Goal: Check status: Check status

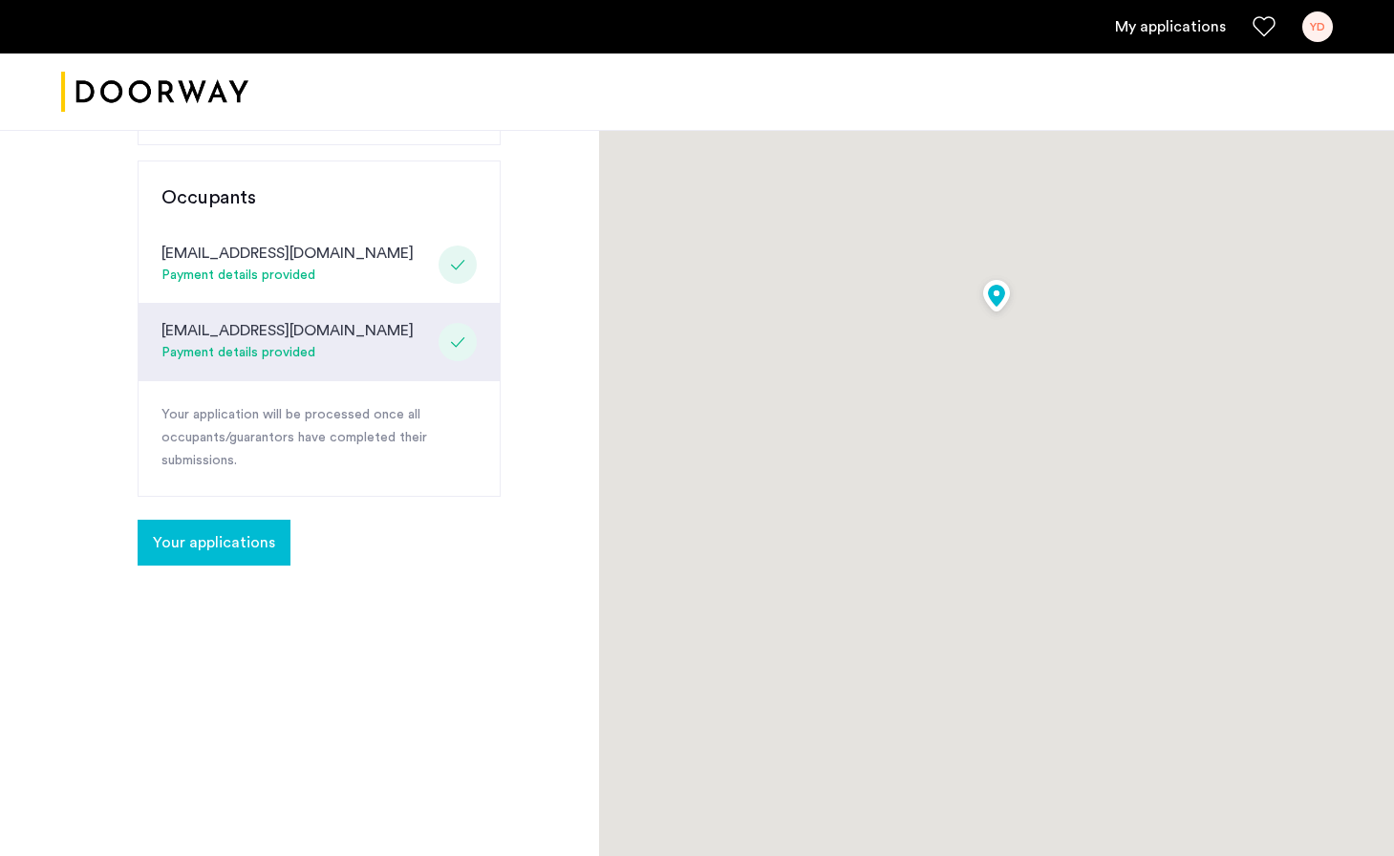
scroll to position [388, 0]
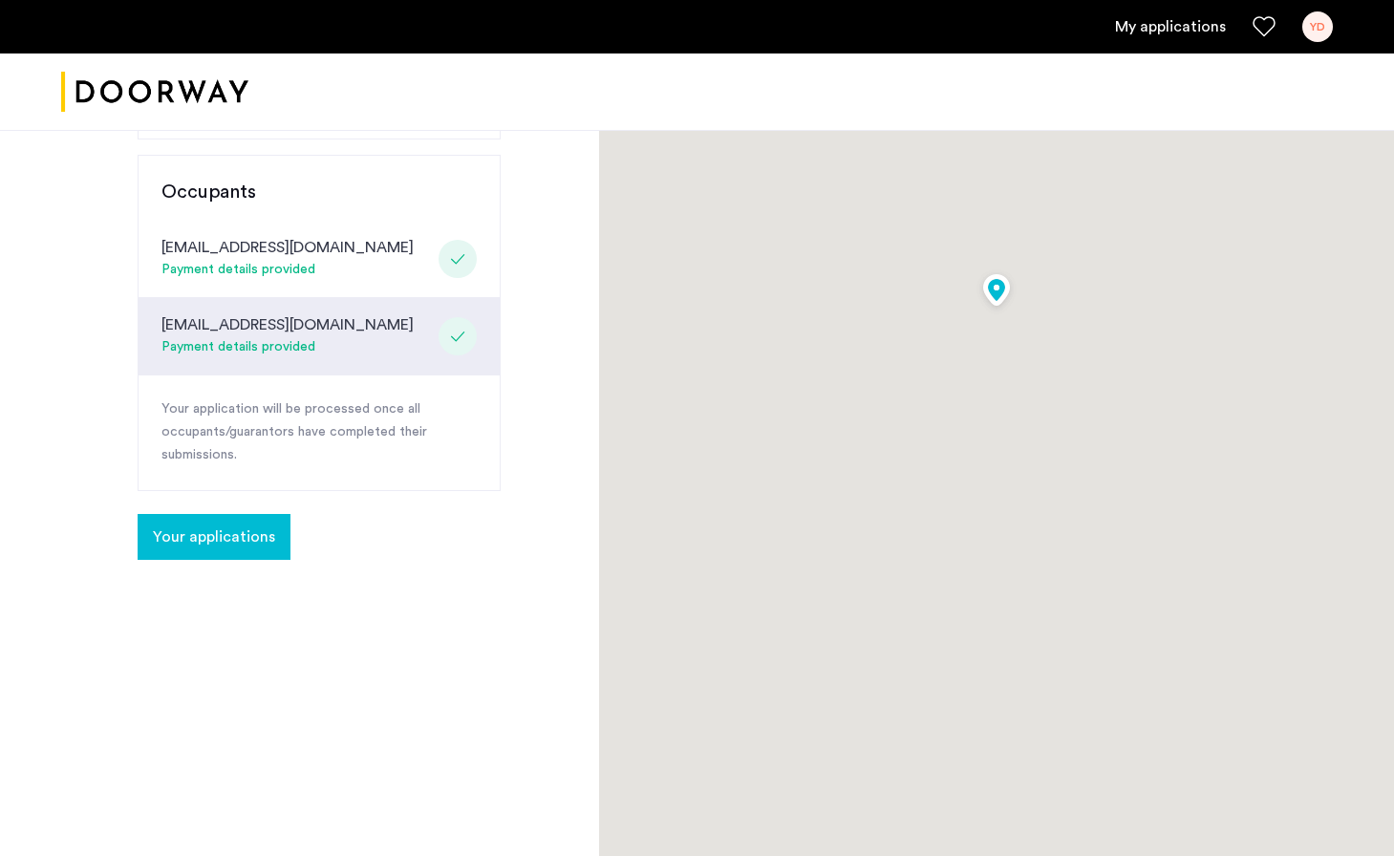
click at [261, 518] on button "Your applications" at bounding box center [214, 537] width 153 height 46
